Goal: Task Accomplishment & Management: Use online tool/utility

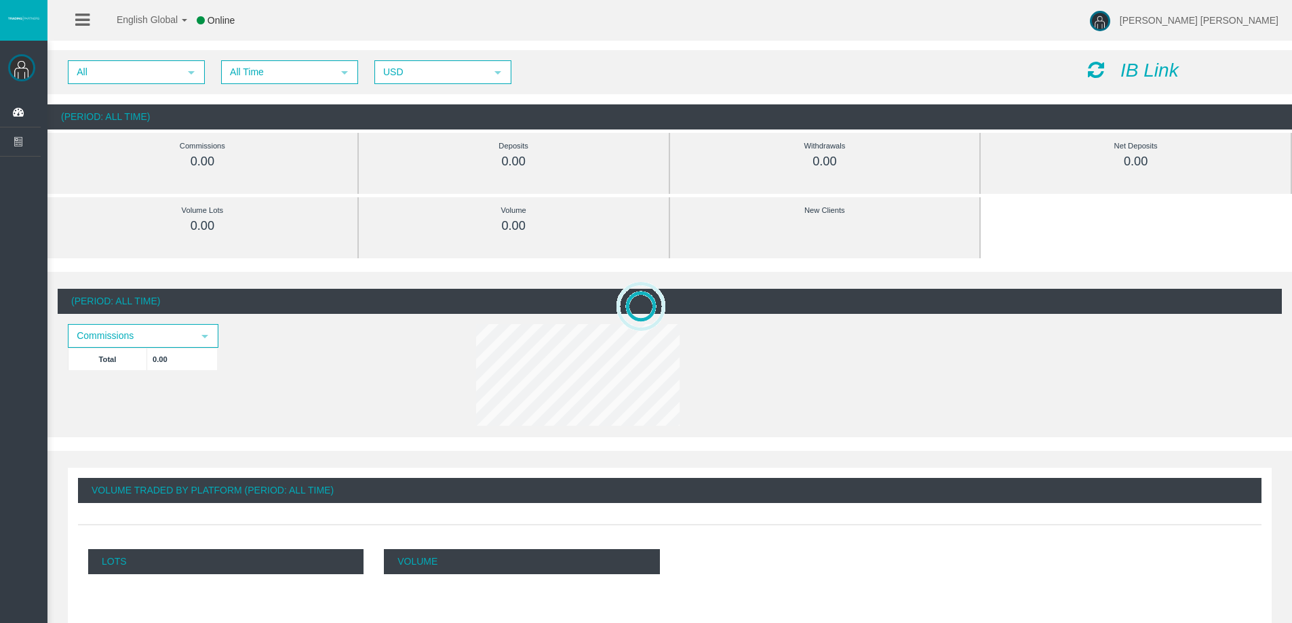
click at [1096, 69] on icon at bounding box center [1096, 69] width 16 height 19
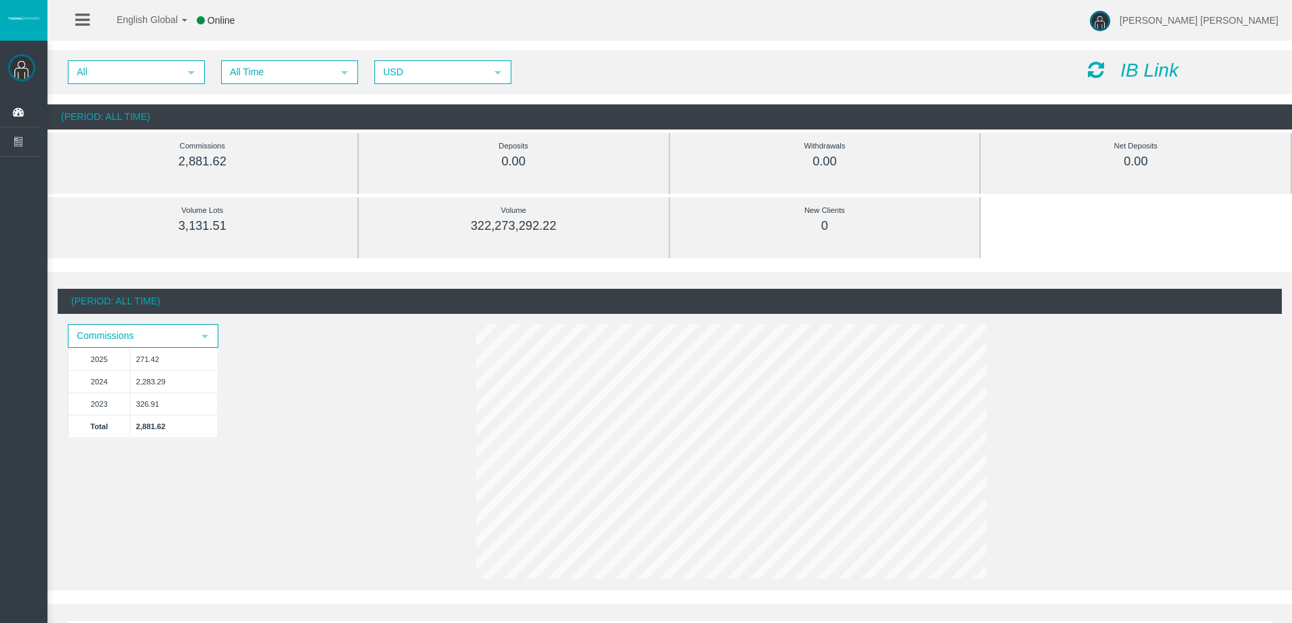
click at [1170, 70] on icon "IB Link" at bounding box center [1149, 70] width 58 height 21
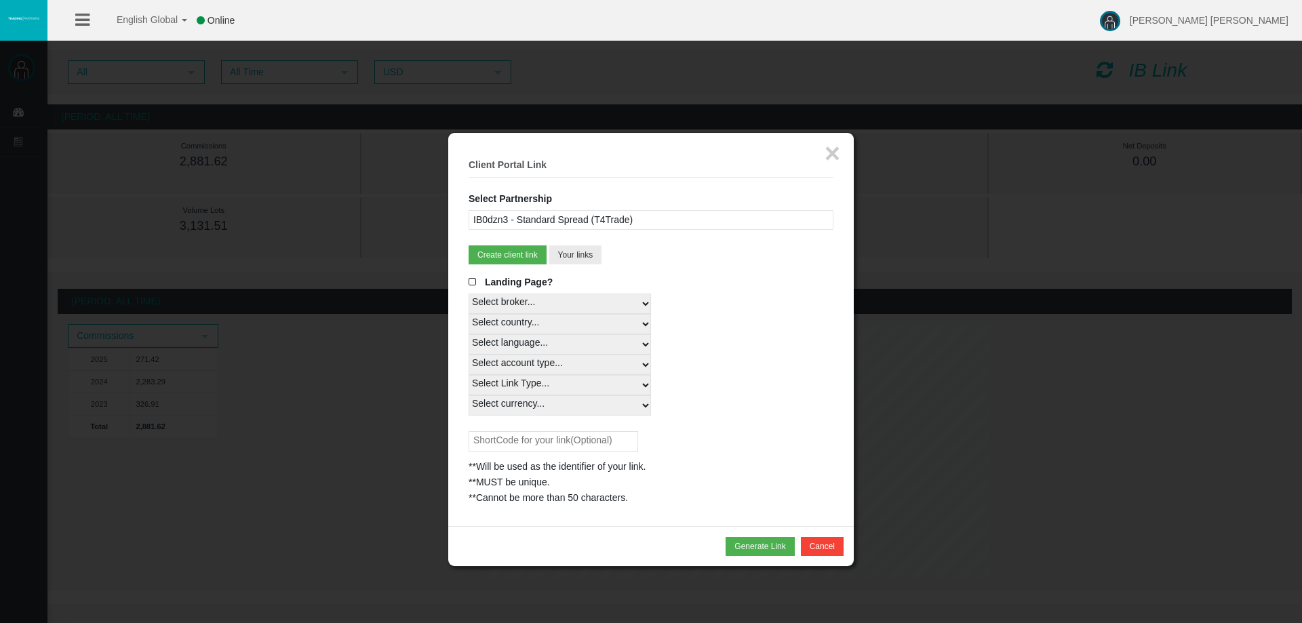
click at [642, 320] on select "Select country... Rest of the World" at bounding box center [560, 324] width 182 height 20
select select
click at [469, 314] on select "Select country... Rest of the World" at bounding box center [560, 324] width 182 height 20
click at [597, 347] on select "Select language... English Japanese Chinese Portuguese Spanish Czech German Fre…" at bounding box center [560, 344] width 182 height 20
select select
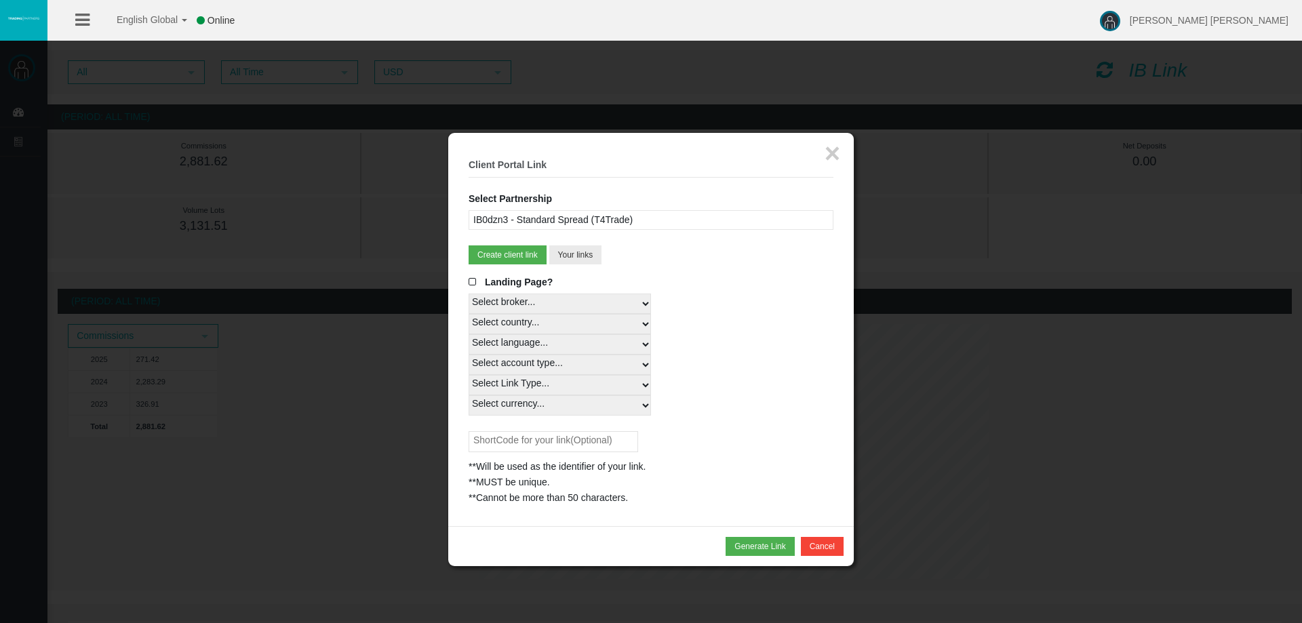
click at [469, 334] on select "Select language... English Japanese Chinese Portuguese Spanish Czech German Fre…" at bounding box center [560, 344] width 182 height 20
click at [558, 364] on select "Select account type... All Platforms MT4 LiveFixedSpreadAccount MT4 LiveFloatin…" at bounding box center [560, 365] width 182 height 20
select select
click at [469, 355] on select "Select account type... All Platforms MT4 LiveFixedSpreadAccount MT4 LiveFloatin…" at bounding box center [560, 365] width 182 height 20
click at [574, 383] on select "Select Link Type... Real" at bounding box center [560, 385] width 182 height 20
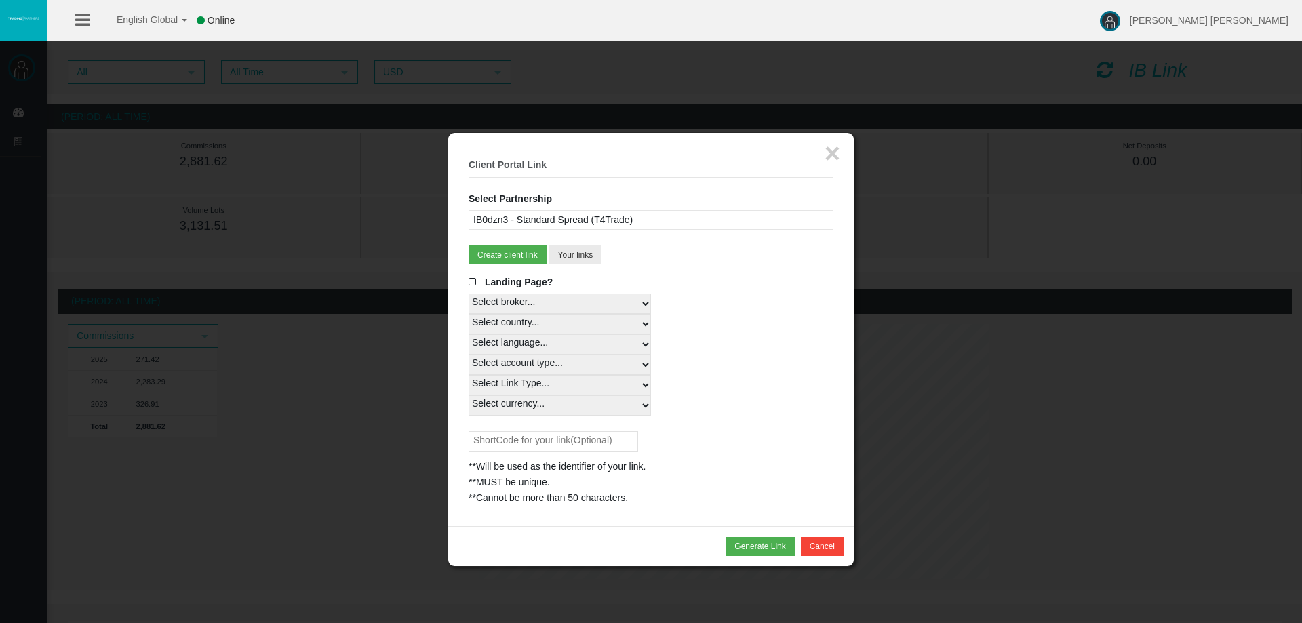
select select "Real"
click at [469, 375] on select "Select Link Type... Real" at bounding box center [560, 385] width 182 height 20
click at [570, 403] on select "Select currency... All Currencies EUR GBP USD" at bounding box center [560, 405] width 182 height 20
select select "EUR"
click at [469, 395] on select "Select currency... All Currencies EUR GBP USD" at bounding box center [560, 405] width 182 height 20
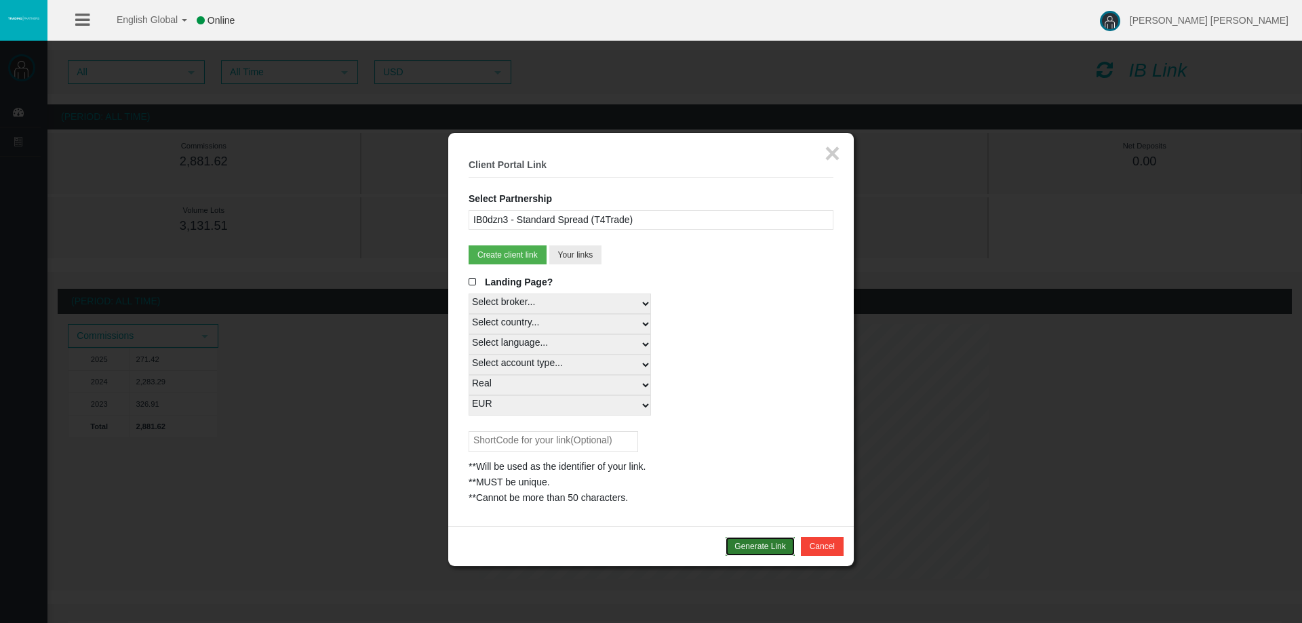
click at [745, 545] on button "Generate Link" at bounding box center [760, 546] width 69 height 19
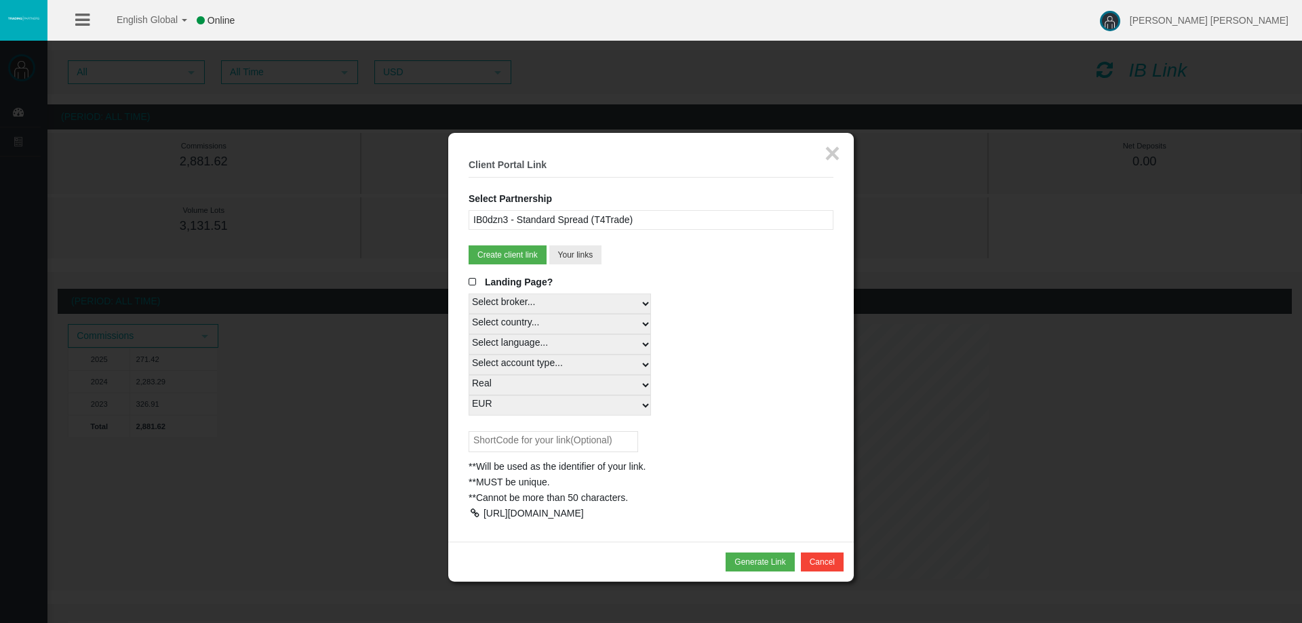
click at [478, 511] on div at bounding box center [475, 513] width 12 height 9
click at [834, 157] on button "×" at bounding box center [833, 153] width 16 height 27
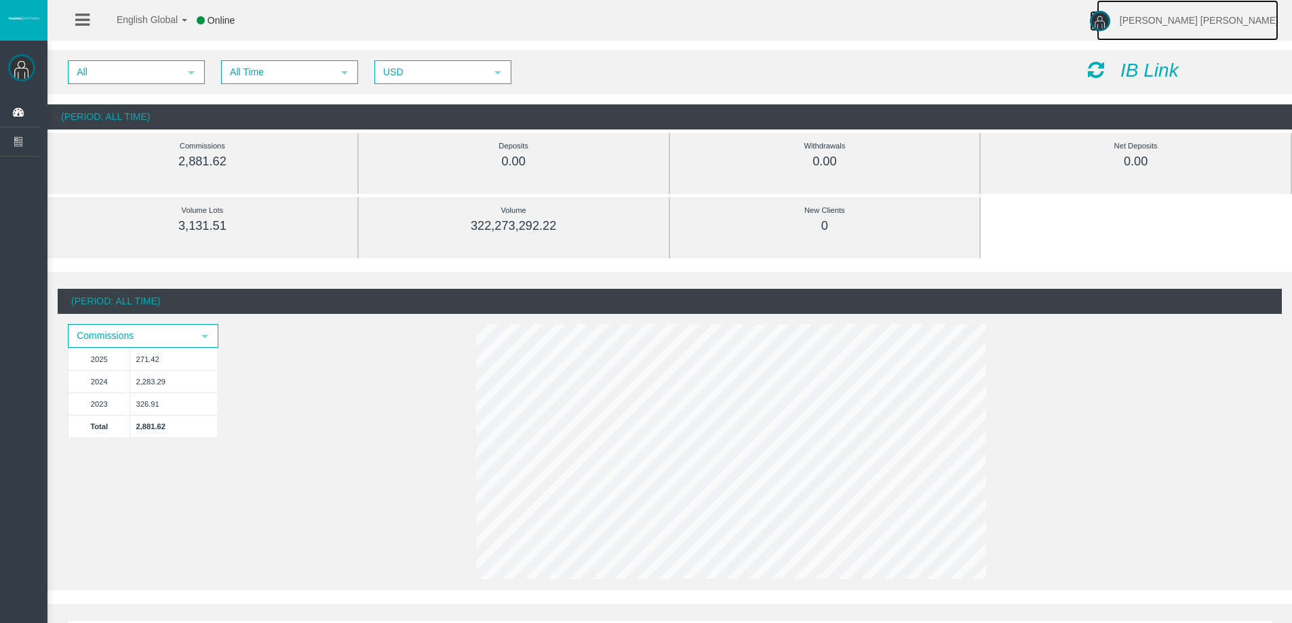
click at [1260, 19] on span "[PERSON_NAME] [PERSON_NAME]" at bounding box center [1199, 20] width 159 height 11
click at [1153, 76] on span "Log Out" at bounding box center [1136, 76] width 34 height 11
